Goal: Find specific page/section: Find specific page/section

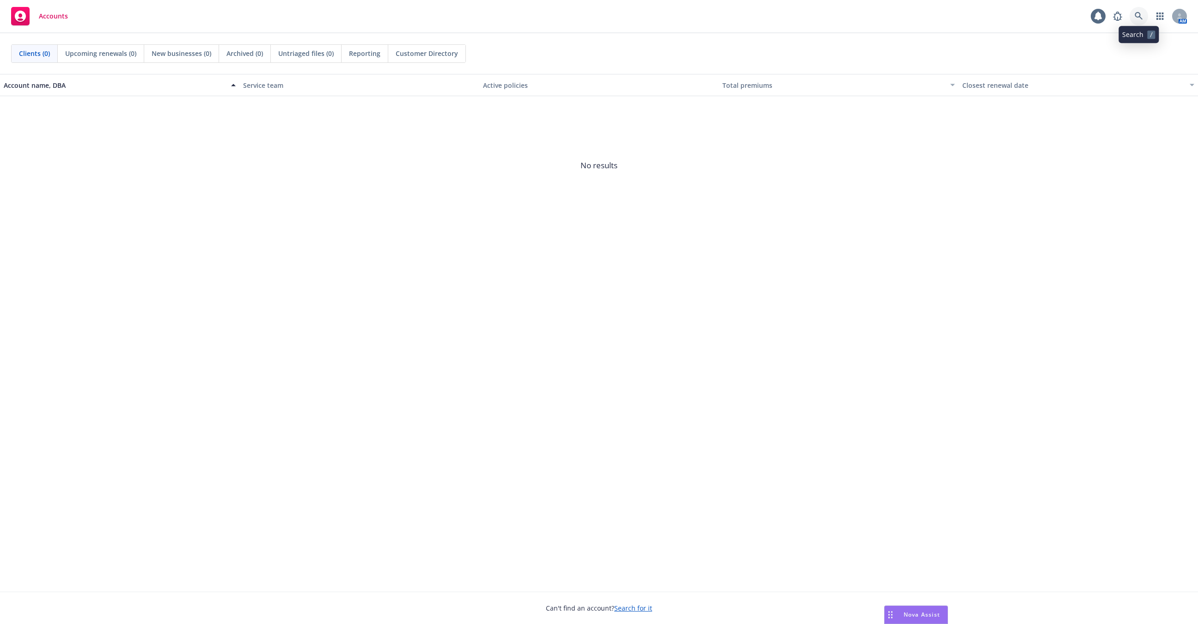
click at [1144, 18] on link at bounding box center [1138, 16] width 18 height 18
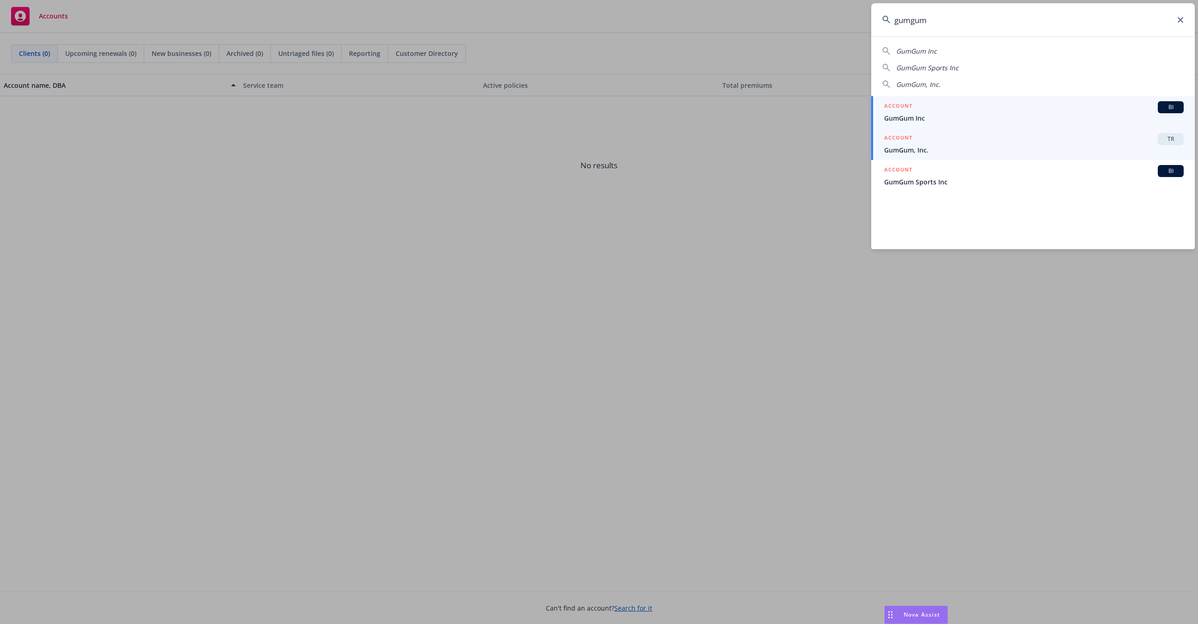
type input "gumgum"
click at [1015, 144] on div "ACCOUNT TR" at bounding box center [1033, 139] width 299 height 12
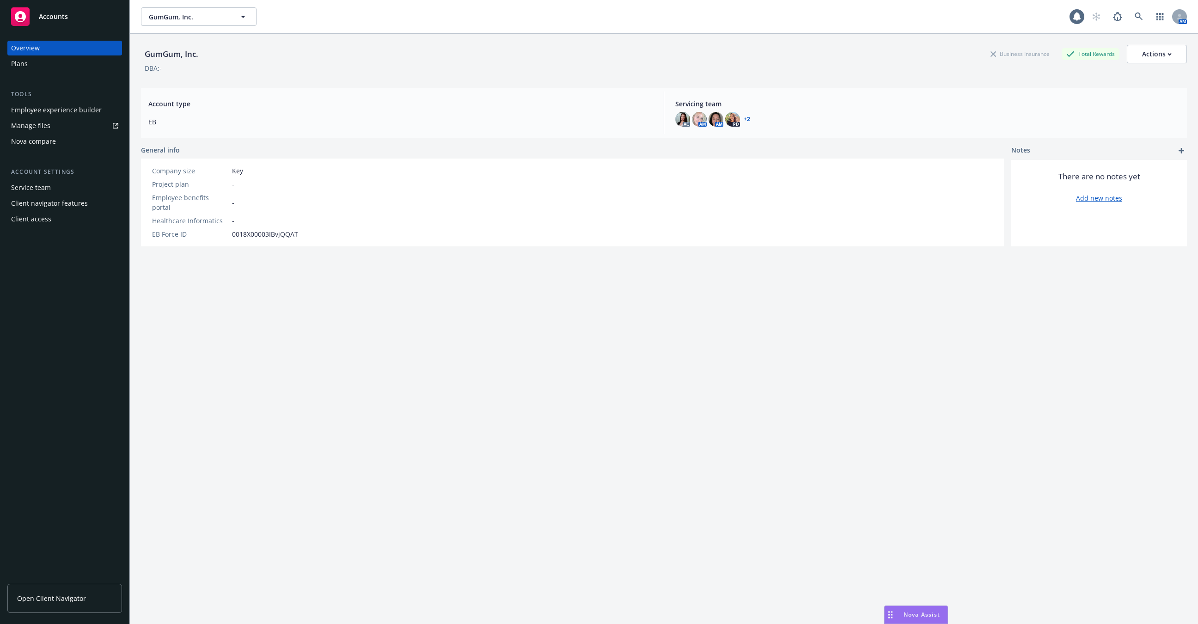
click at [87, 107] on div "Employee experience builder" at bounding box center [56, 110] width 91 height 15
click at [64, 110] on div "Employee experience builder" at bounding box center [56, 110] width 91 height 15
